Goal: Find specific page/section: Find specific page/section

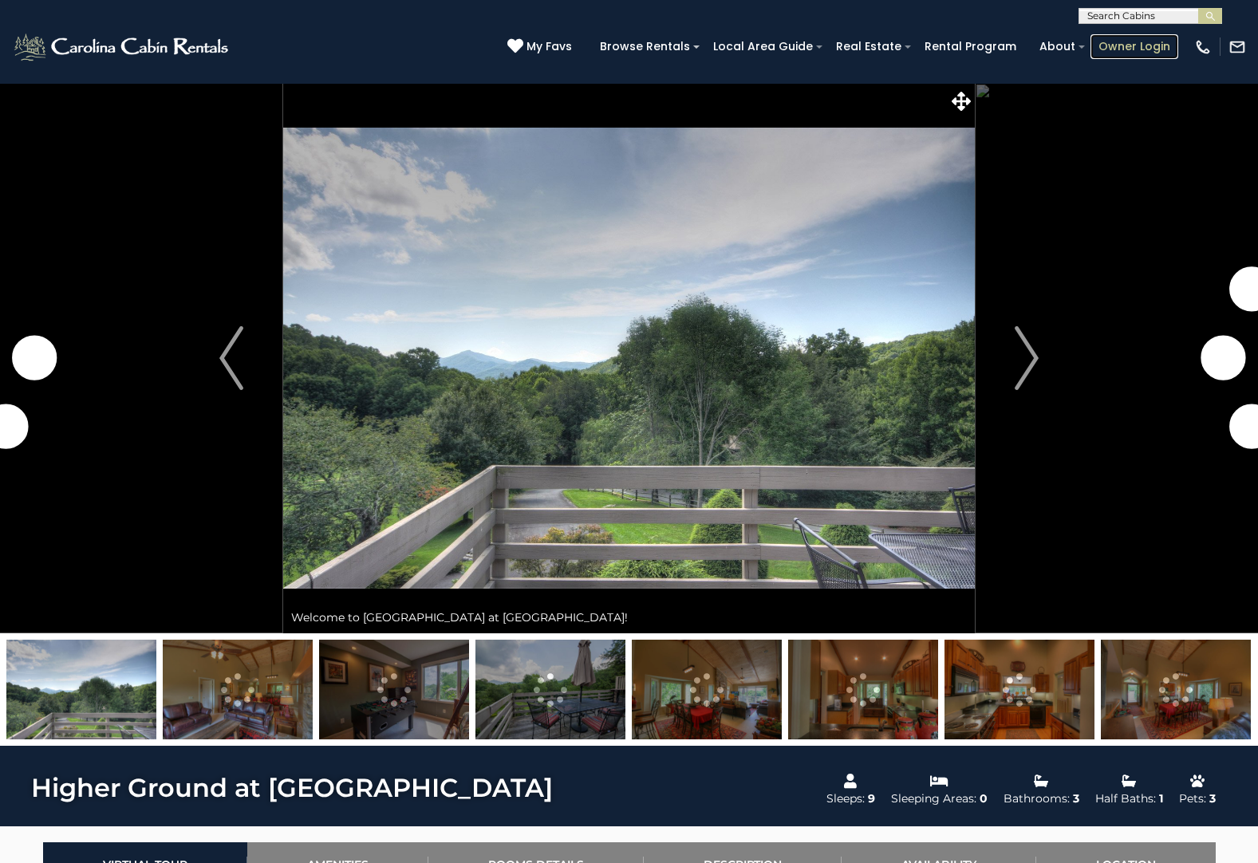
click at [1140, 48] on link "Owner Login" at bounding box center [1135, 46] width 88 height 25
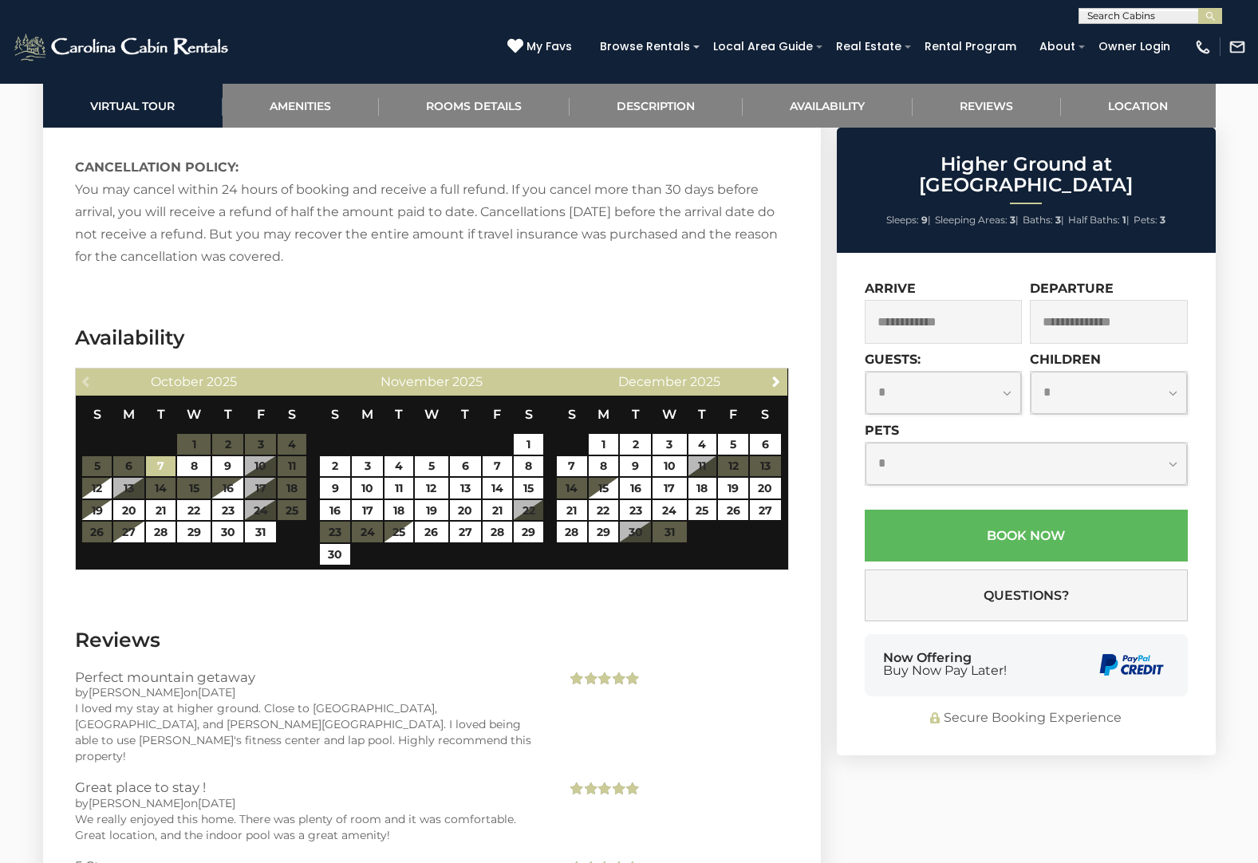
scroll to position [1, 0]
click at [1140, 13] on input "text" at bounding box center [1149, 18] width 140 height 16
type input "*********"
click at [1112, 77] on em "Creekside" at bounding box center [1114, 74] width 54 height 14
click at [1210, 14] on img "submit" at bounding box center [1211, 16] width 12 height 12
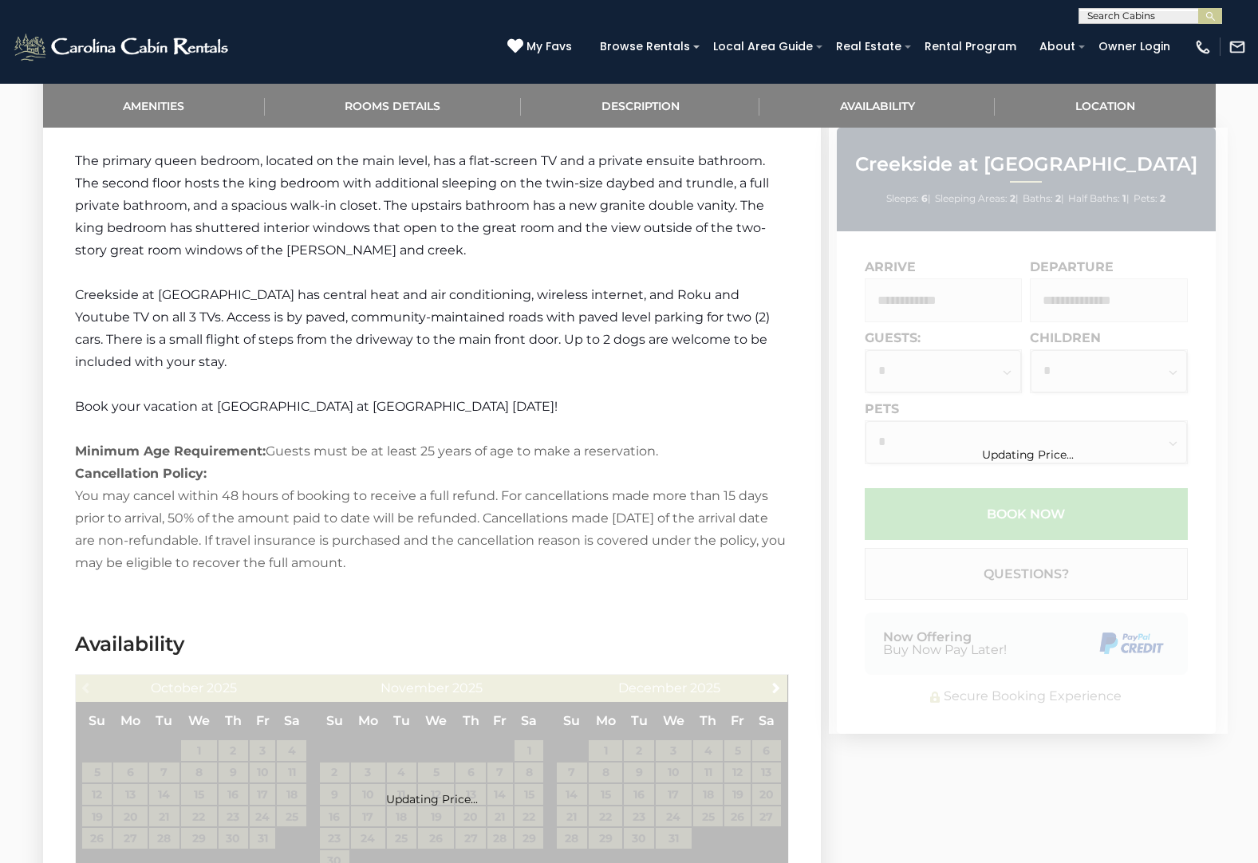
scroll to position [2294, 0]
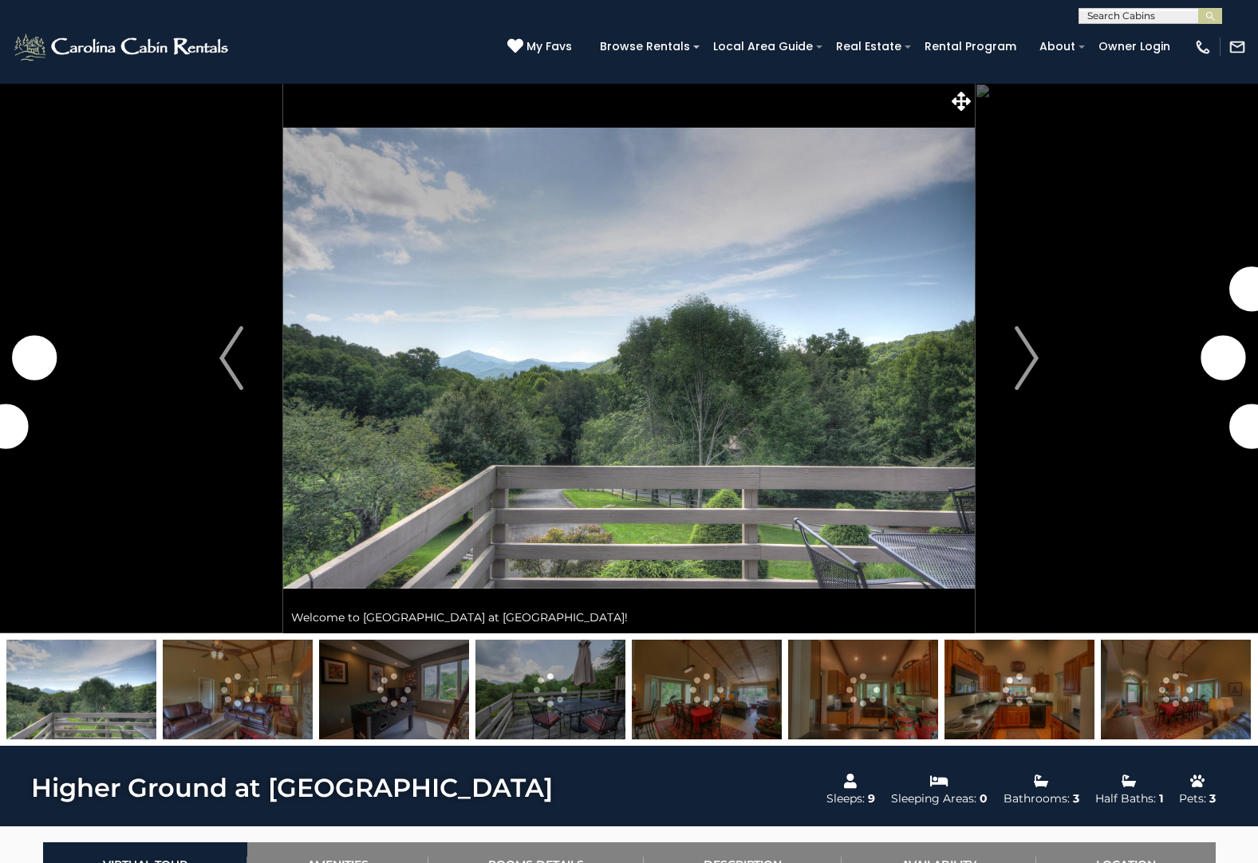
scroll to position [2463, 0]
